Goal: Check status: Check status

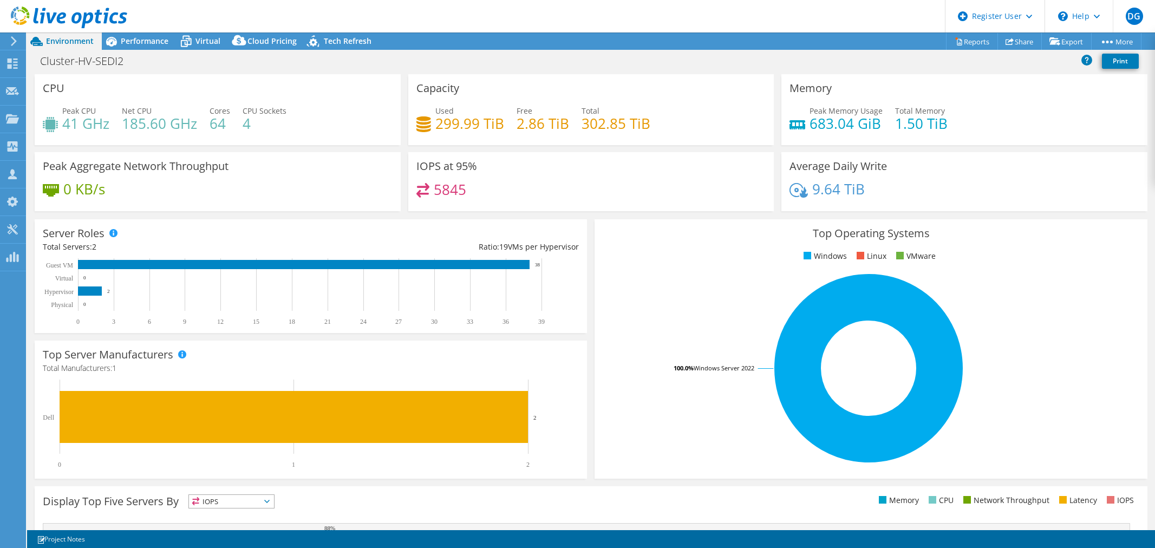
select select "USD"
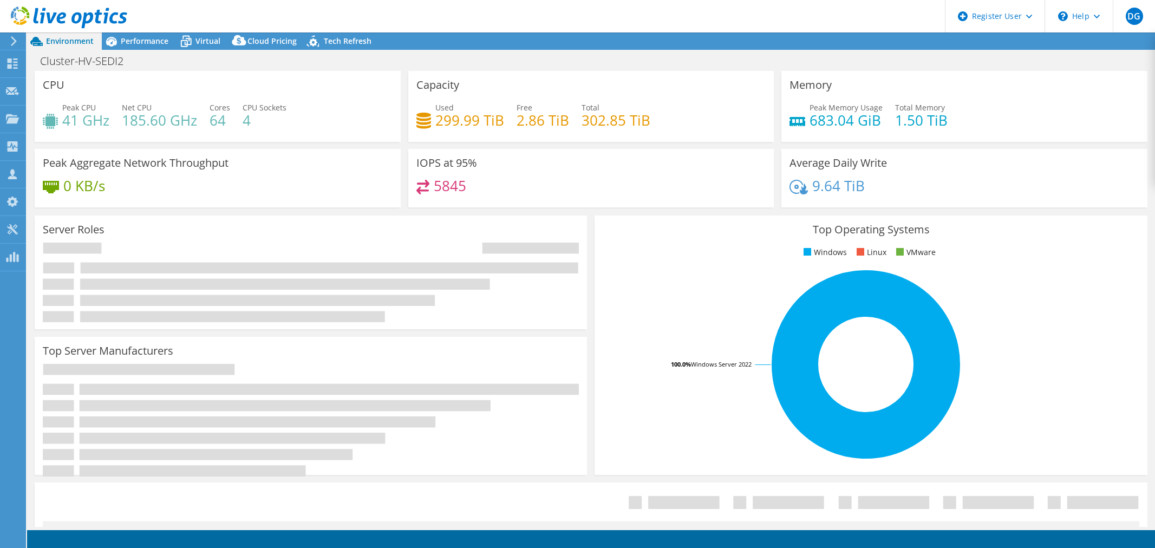
select select "USD"
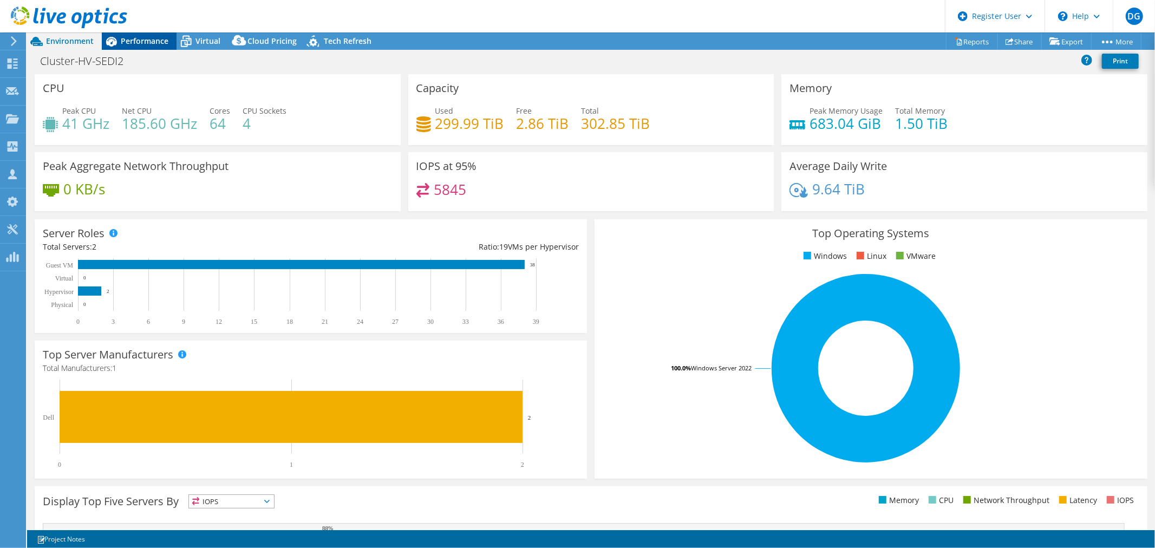
drag, startPoint x: 142, startPoint y: 30, endPoint x: 153, endPoint y: 34, distance: 12.2
click at [142, 30] on header "DG Dell User Diego Gorgen Diego.Gorgen@Dell.com Dell My Profile Log Out \n Help…" at bounding box center [577, 16] width 1155 height 32
click at [166, 40] on span "Performance" at bounding box center [145, 41] width 48 height 10
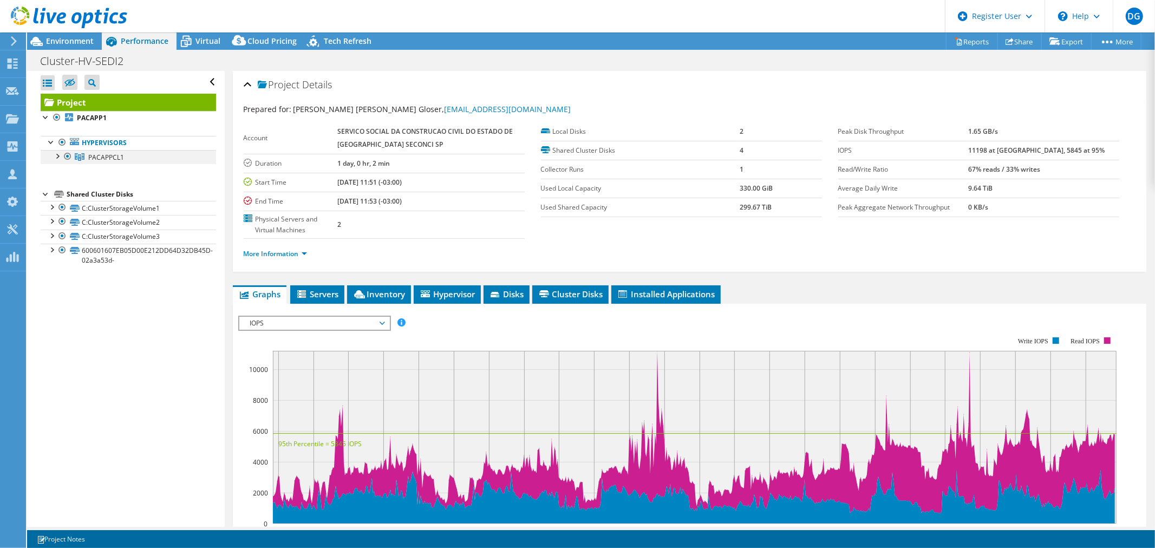
click at [57, 158] on div at bounding box center [56, 155] width 11 height 11
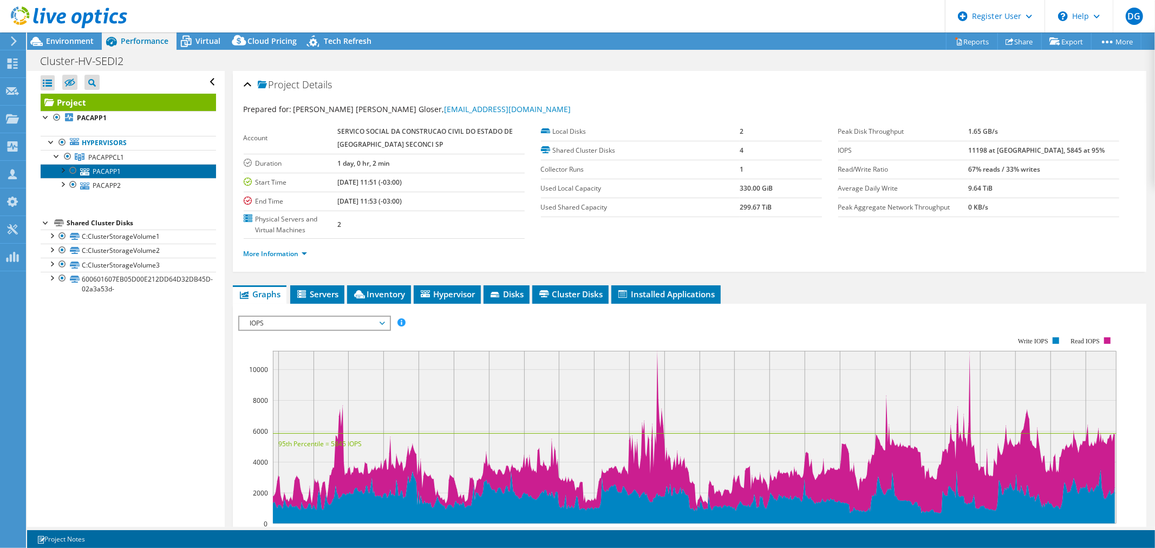
click at [103, 171] on link "PACAPP1" at bounding box center [128, 171] width 175 height 14
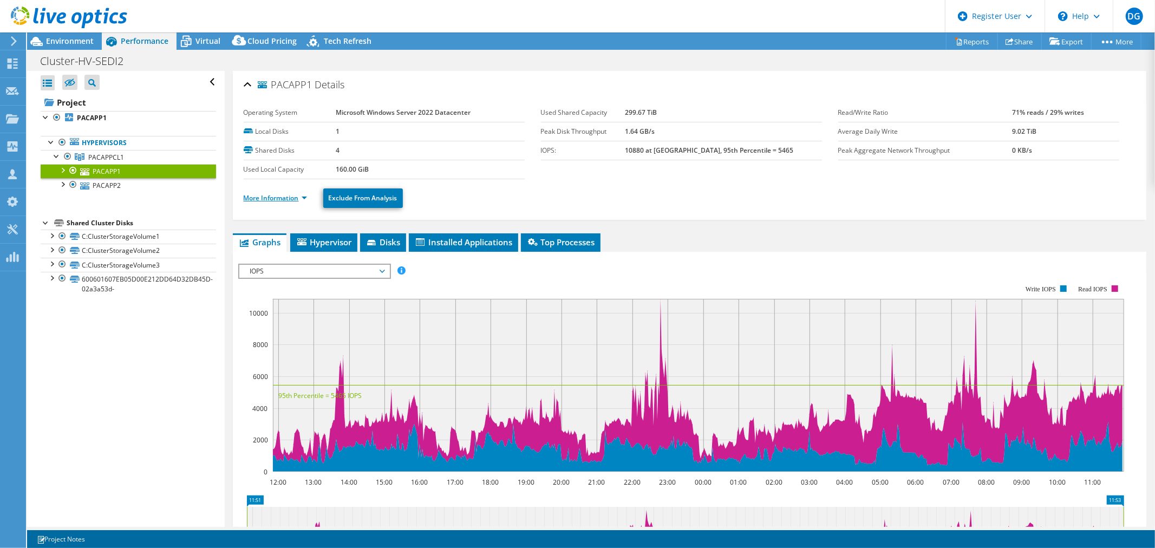
click at [272, 199] on link "More Information" at bounding box center [275, 197] width 63 height 9
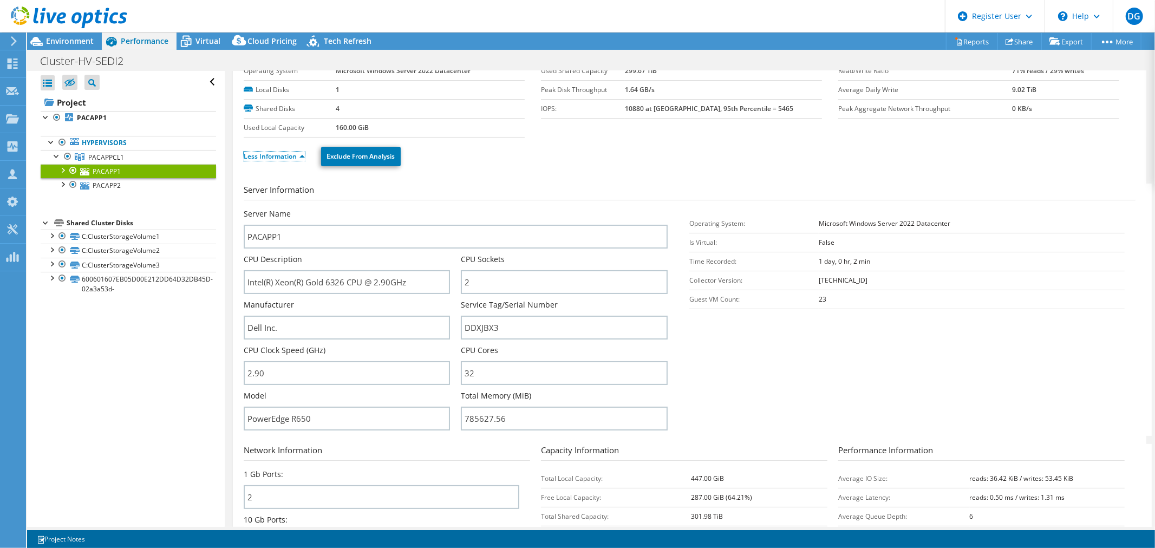
scroll to position [60, 0]
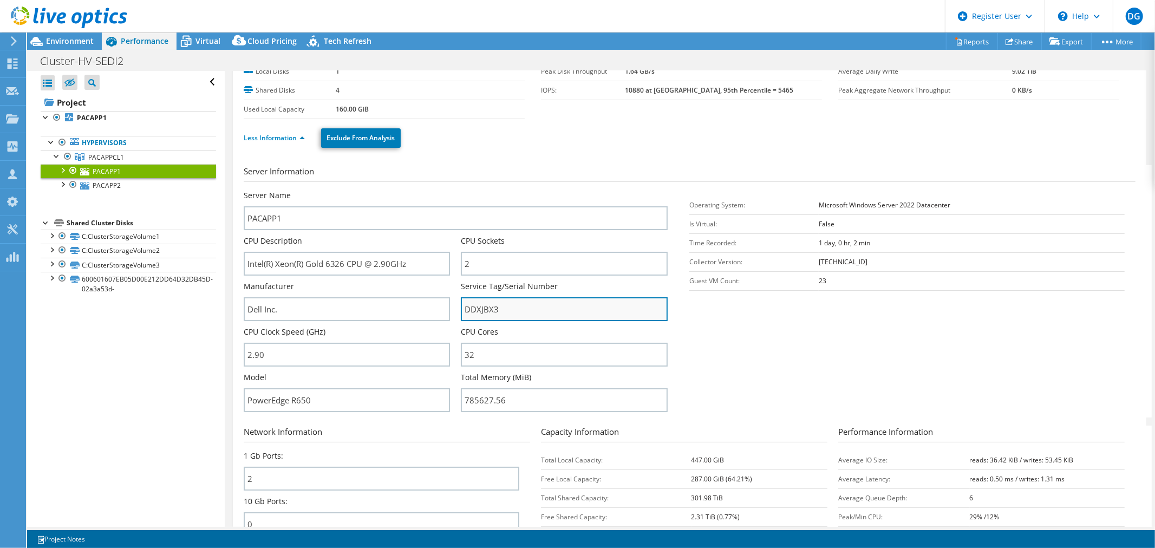
click at [480, 309] on input "DDXJBX3" at bounding box center [564, 309] width 207 height 24
